Goal: Information Seeking & Learning: Learn about a topic

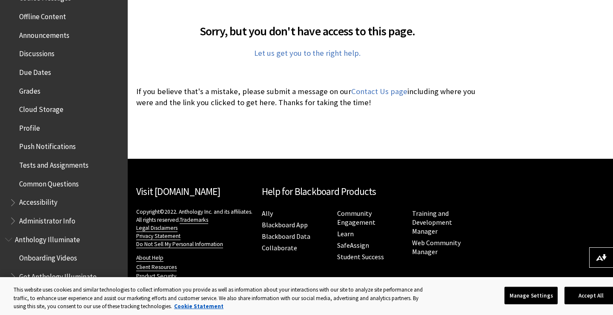
scroll to position [323, 0]
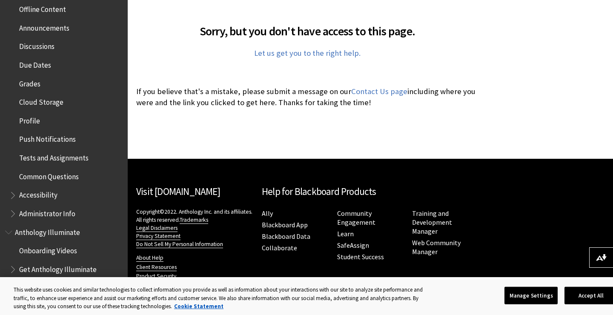
click at [43, 88] on span "Grades" at bounding box center [65, 84] width 113 height 14
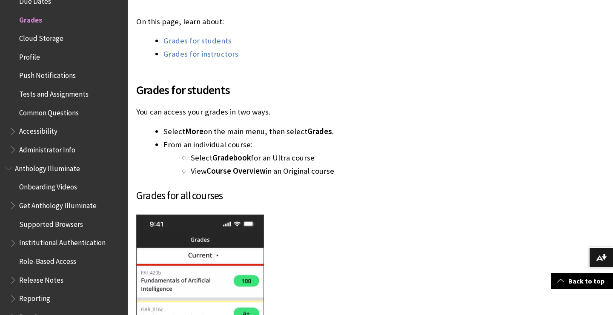
scroll to position [301, 0]
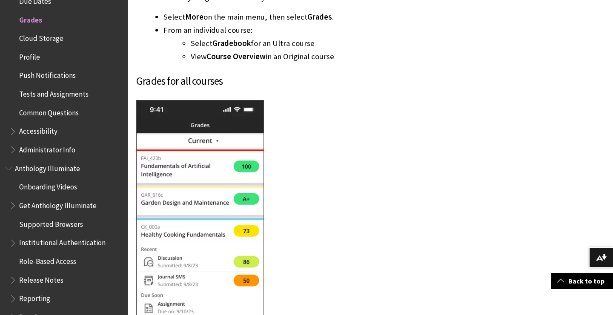
click at [65, 100] on span "Tests and Assignments" at bounding box center [65, 94] width 113 height 14
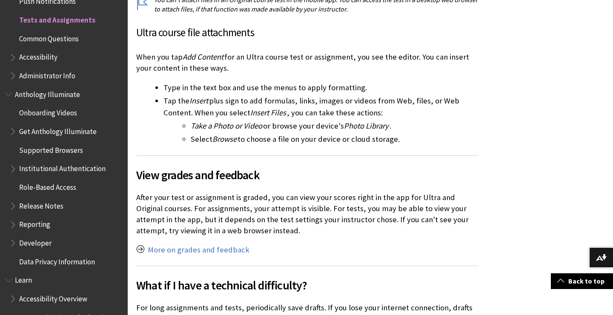
scroll to position [1823, 0]
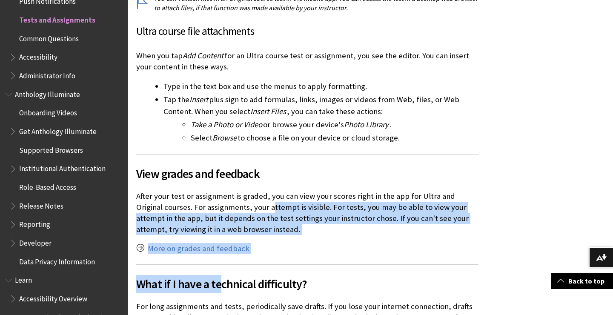
drag, startPoint x: 244, startPoint y: 166, endPoint x: 208, endPoint y: 262, distance: 103.0
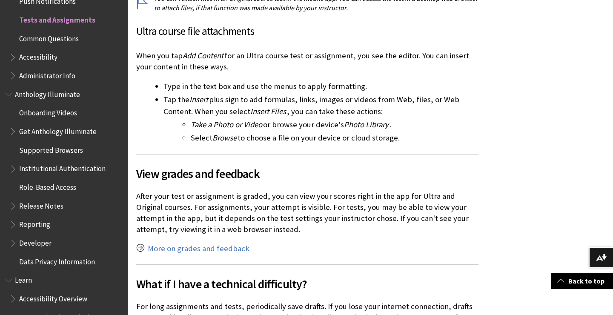
click at [299, 243] on p "More on grades and feedback" at bounding box center [307, 248] width 342 height 11
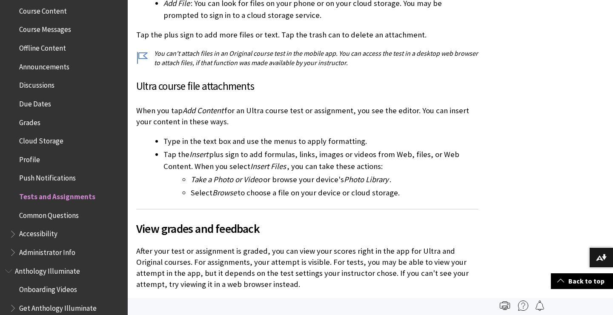
scroll to position [273, 0]
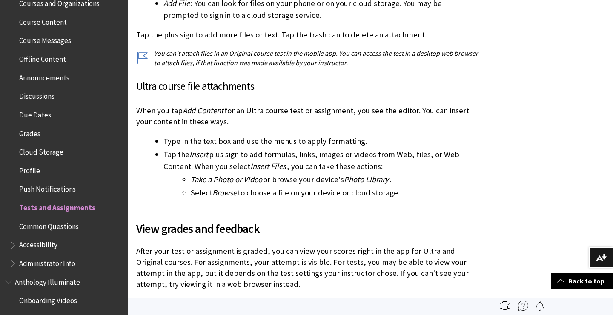
click at [60, 114] on span "Due Dates" at bounding box center [65, 115] width 113 height 14
